Goal: Transaction & Acquisition: Download file/media

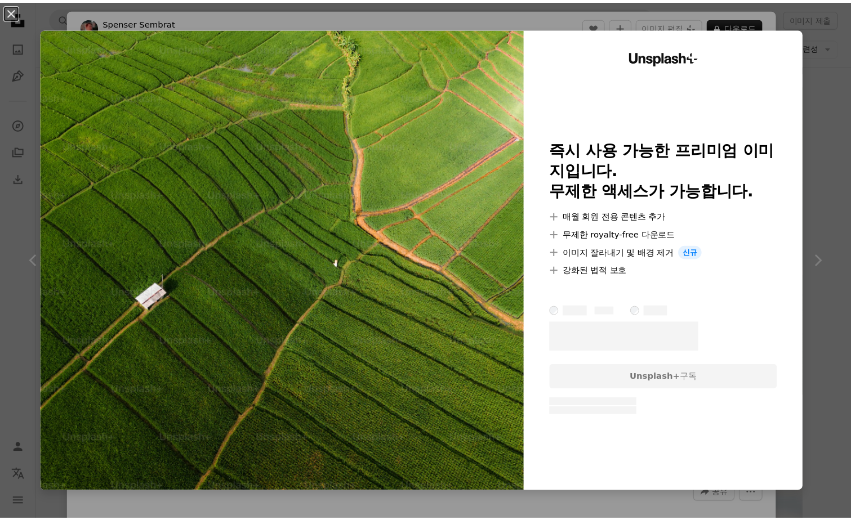
scroll to position [11334, 0]
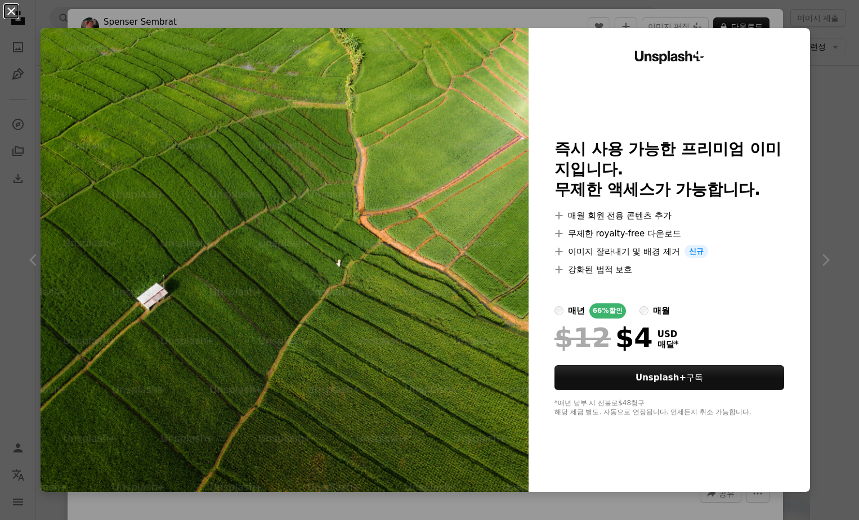
click at [14, 14] on button "An X shape" at bounding box center [12, 12] width 14 height 14
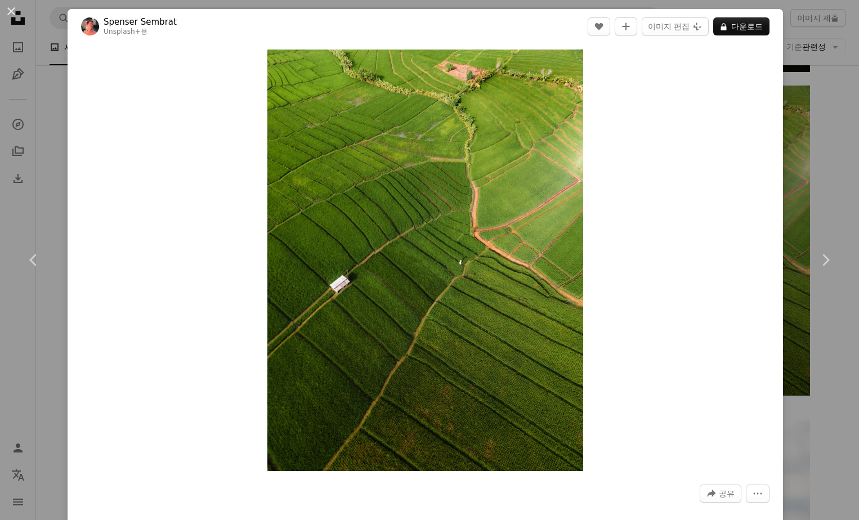
click at [30, 165] on div "An X shape Chevron left Chevron right [PERSON_NAME] Unsplash+ 용 A heart A plus …" at bounding box center [429, 260] width 859 height 520
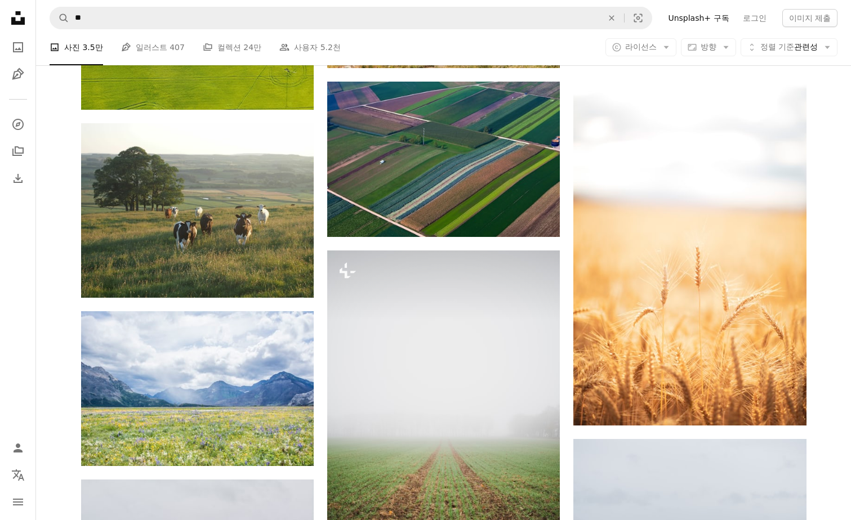
scroll to position [11672, 0]
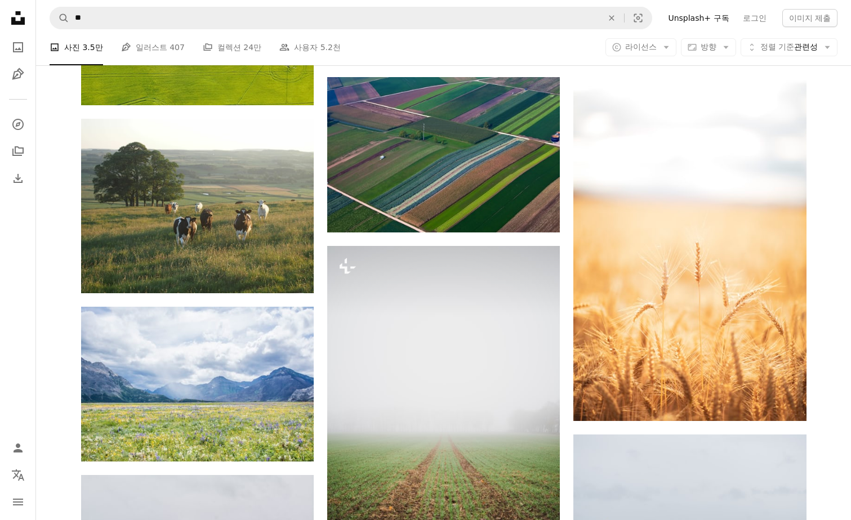
click at [17, 17] on icon "Unsplash logo Unsplash 홈" at bounding box center [18, 18] width 23 height 23
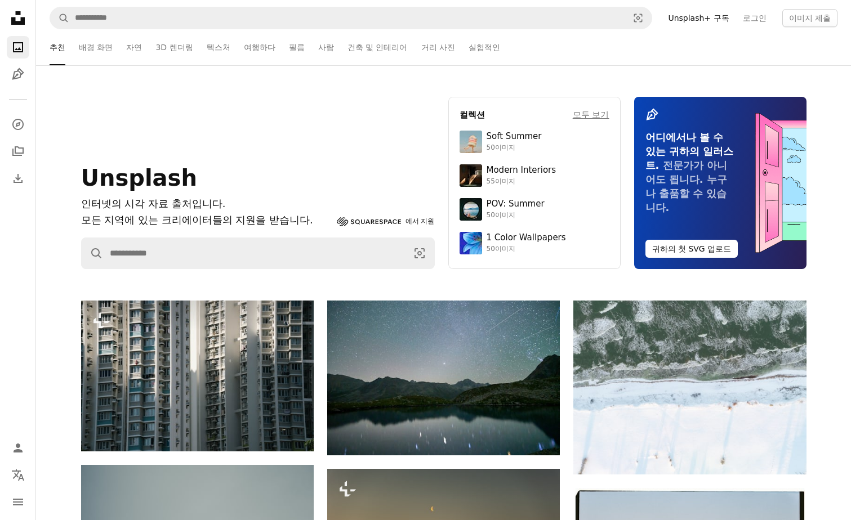
click at [19, 51] on icon "A photo" at bounding box center [18, 48] width 14 height 14
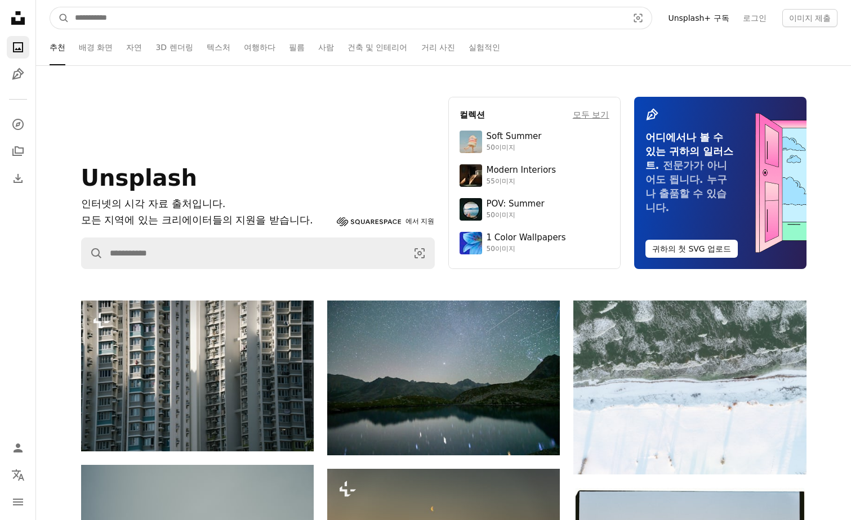
click at [128, 17] on input "사이트 전체에서 이미지 찾기" at bounding box center [346, 17] width 555 height 21
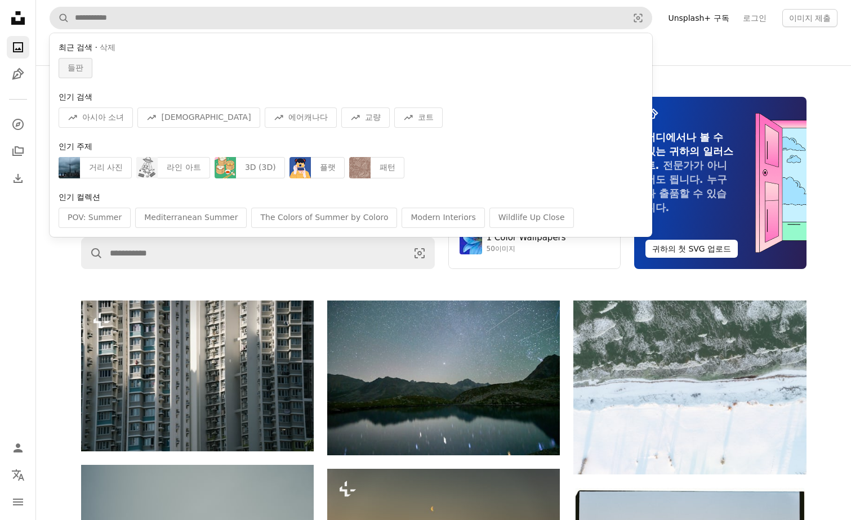
click at [83, 70] on span "들판" at bounding box center [76, 67] width 16 height 11
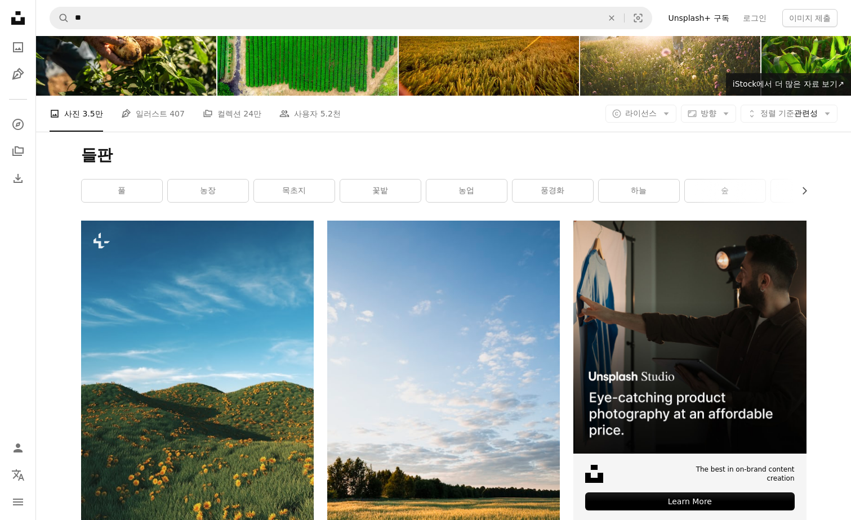
scroll to position [56, 0]
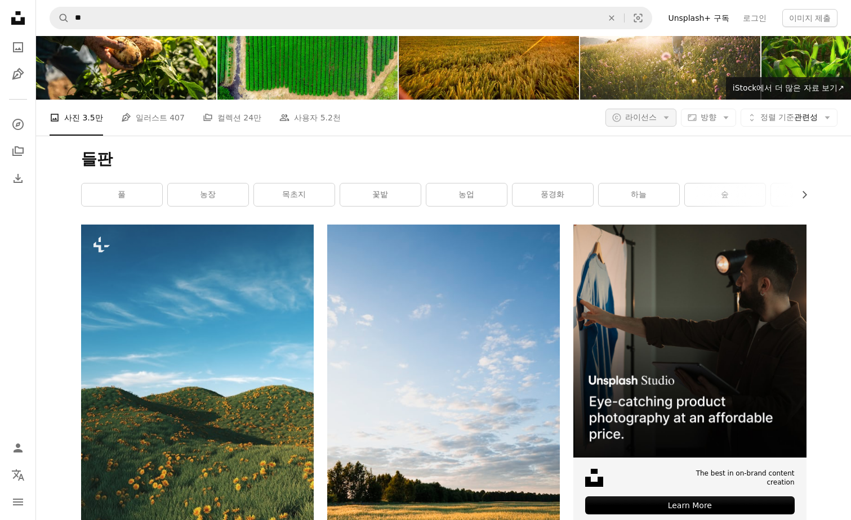
click at [654, 123] on button "A copyright icon © 라이선스 Arrow down" at bounding box center [640, 118] width 71 height 18
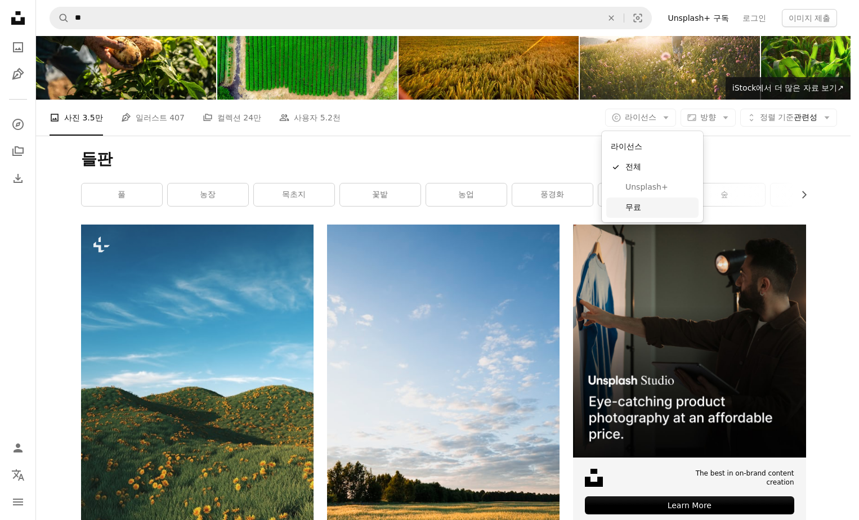
click at [646, 205] on span "무료" at bounding box center [659, 207] width 69 height 11
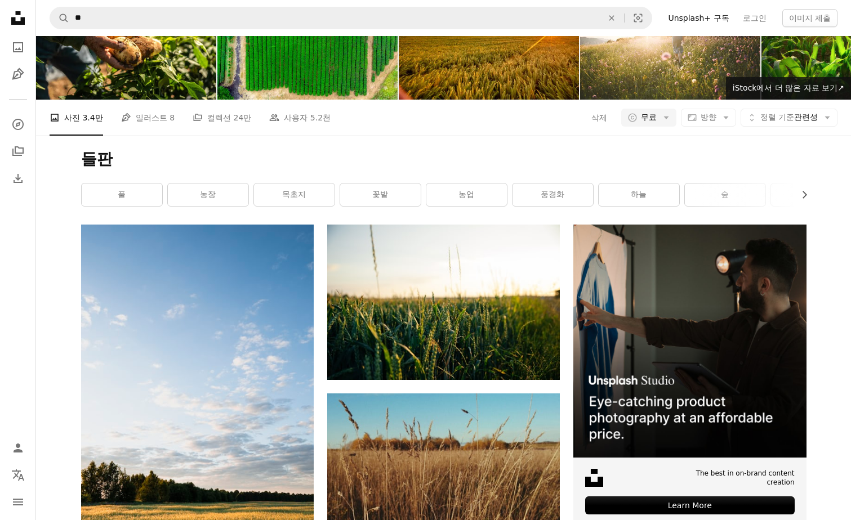
scroll to position [450, 0]
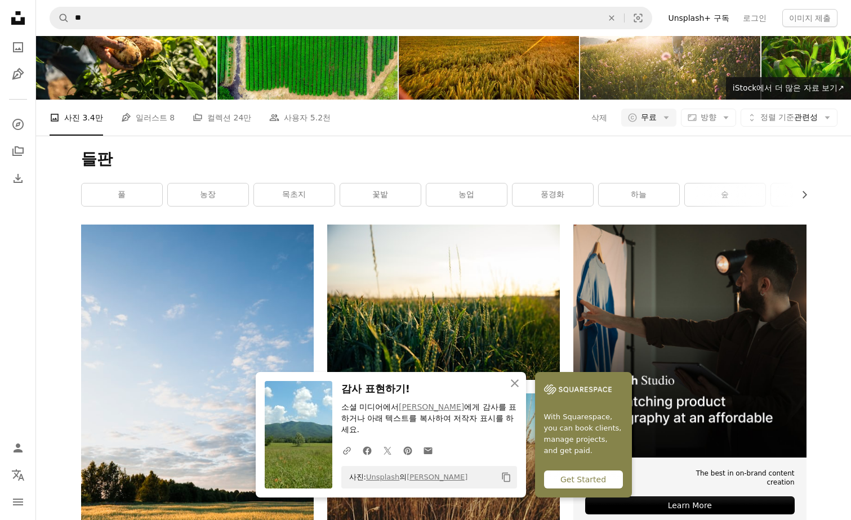
scroll to position [619, 0]
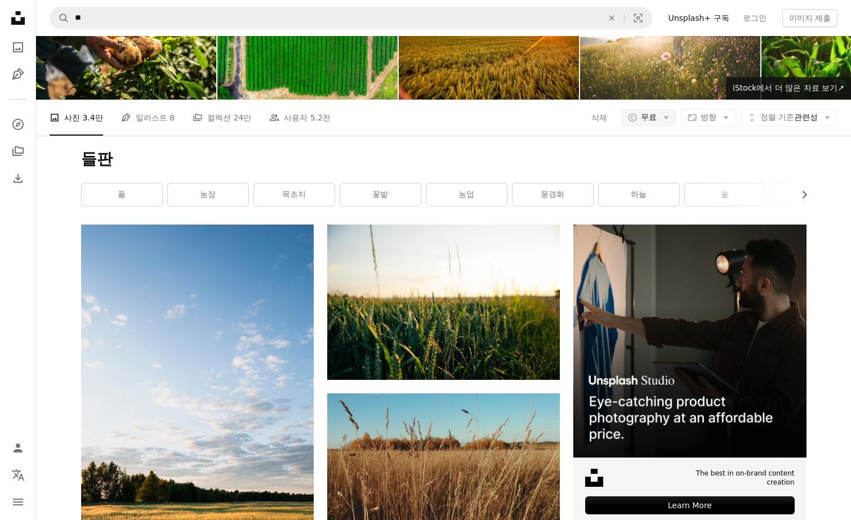
scroll to position [1888, 0]
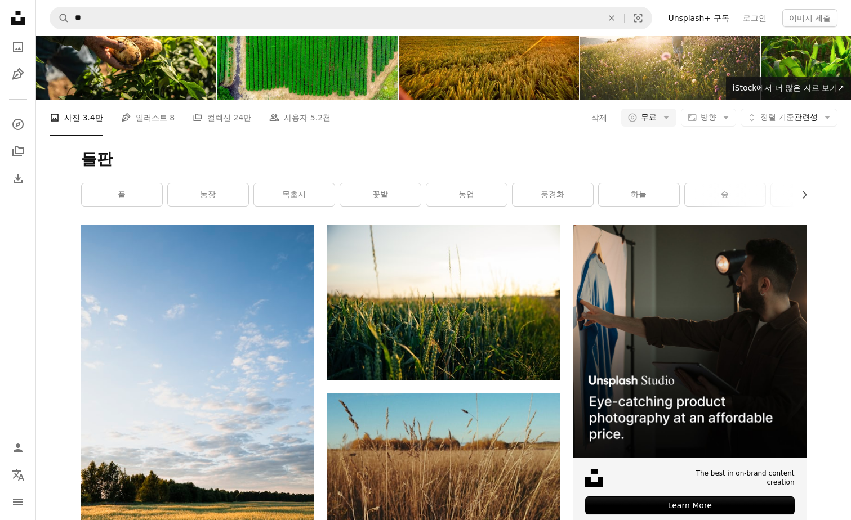
drag, startPoint x: 791, startPoint y: 286, endPoint x: 769, endPoint y: 293, distance: 23.0
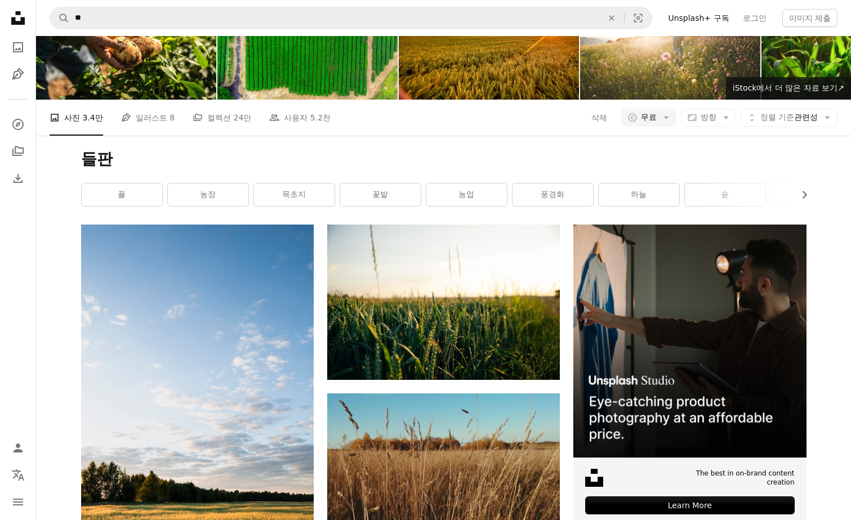
scroll to position [26740, 0]
drag, startPoint x: 785, startPoint y: 288, endPoint x: 770, endPoint y: 288, distance: 15.8
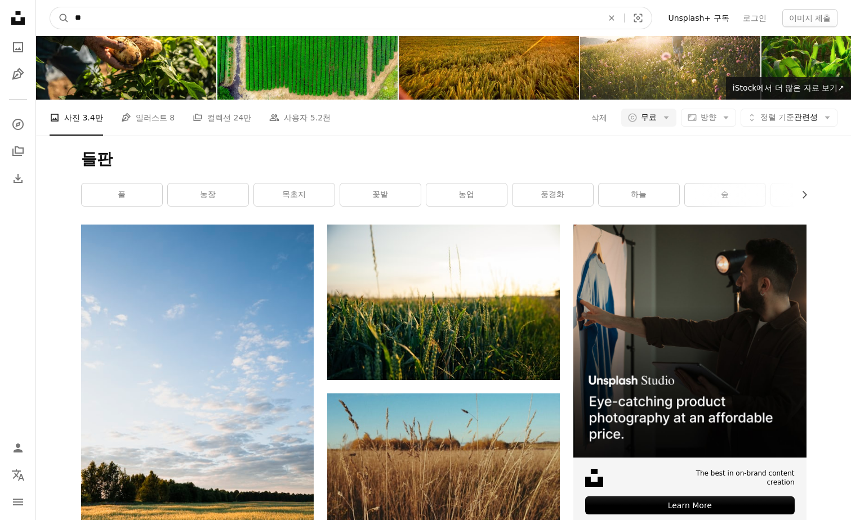
scroll to position [30986, 0]
drag, startPoint x: 202, startPoint y: 12, endPoint x: -86, endPoint y: 5, distance: 287.8
type input "*"
click at [50, 7] on button "A magnifying glass" at bounding box center [59, 17] width 19 height 21
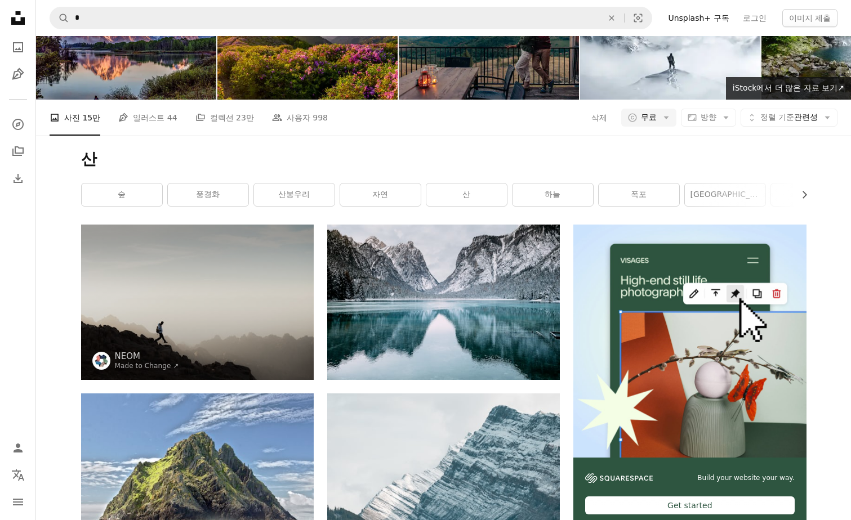
scroll to position [4673, 0]
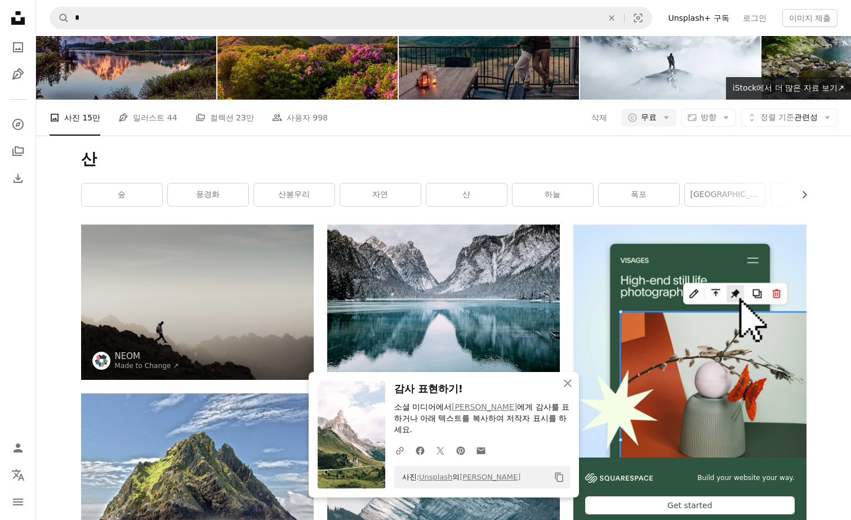
scroll to position [4785, 0]
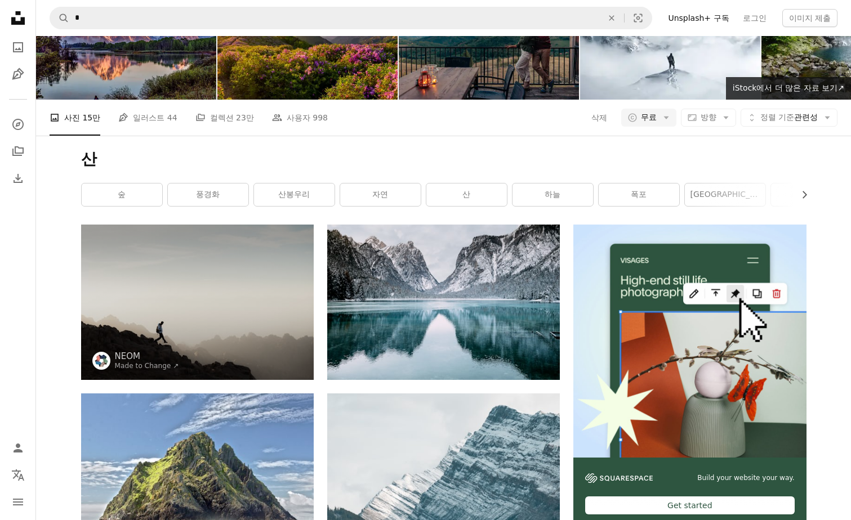
scroll to position [6643, 0]
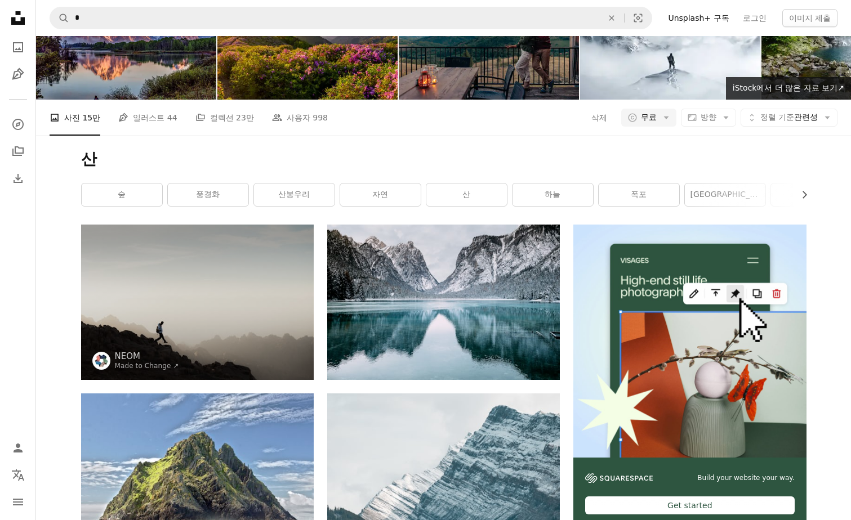
scroll to position [32990, 0]
